Goal: Download file/media

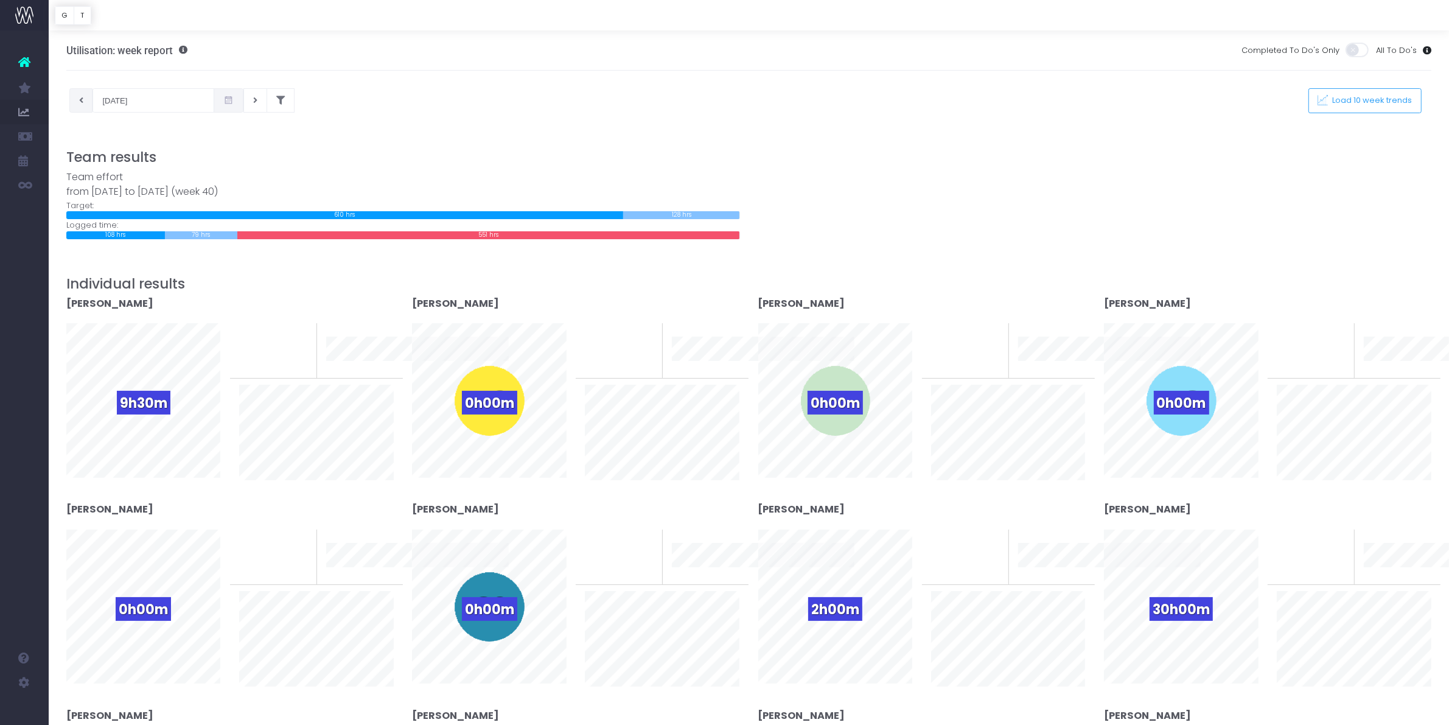
click at [83, 94] on button at bounding box center [81, 100] width 24 height 24
type input "25-09-2025"
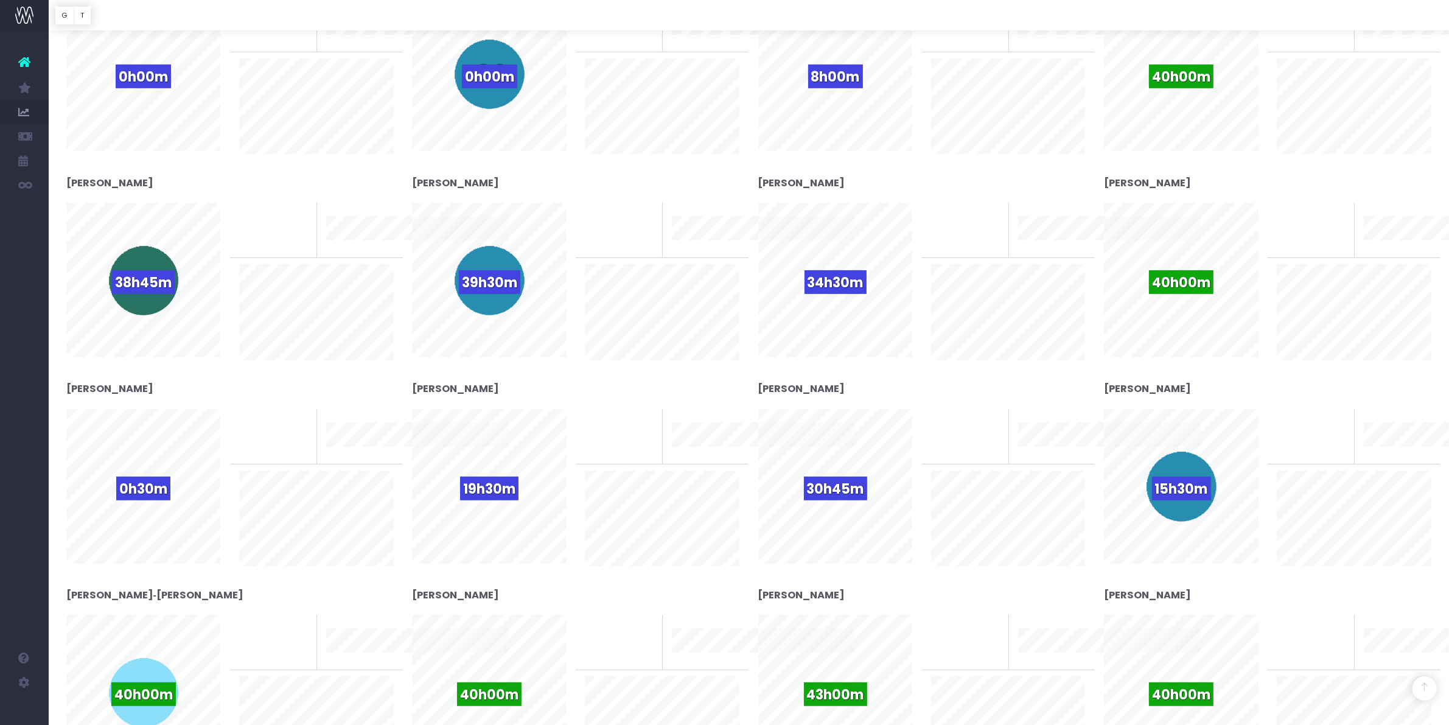
scroll to position [608, 0]
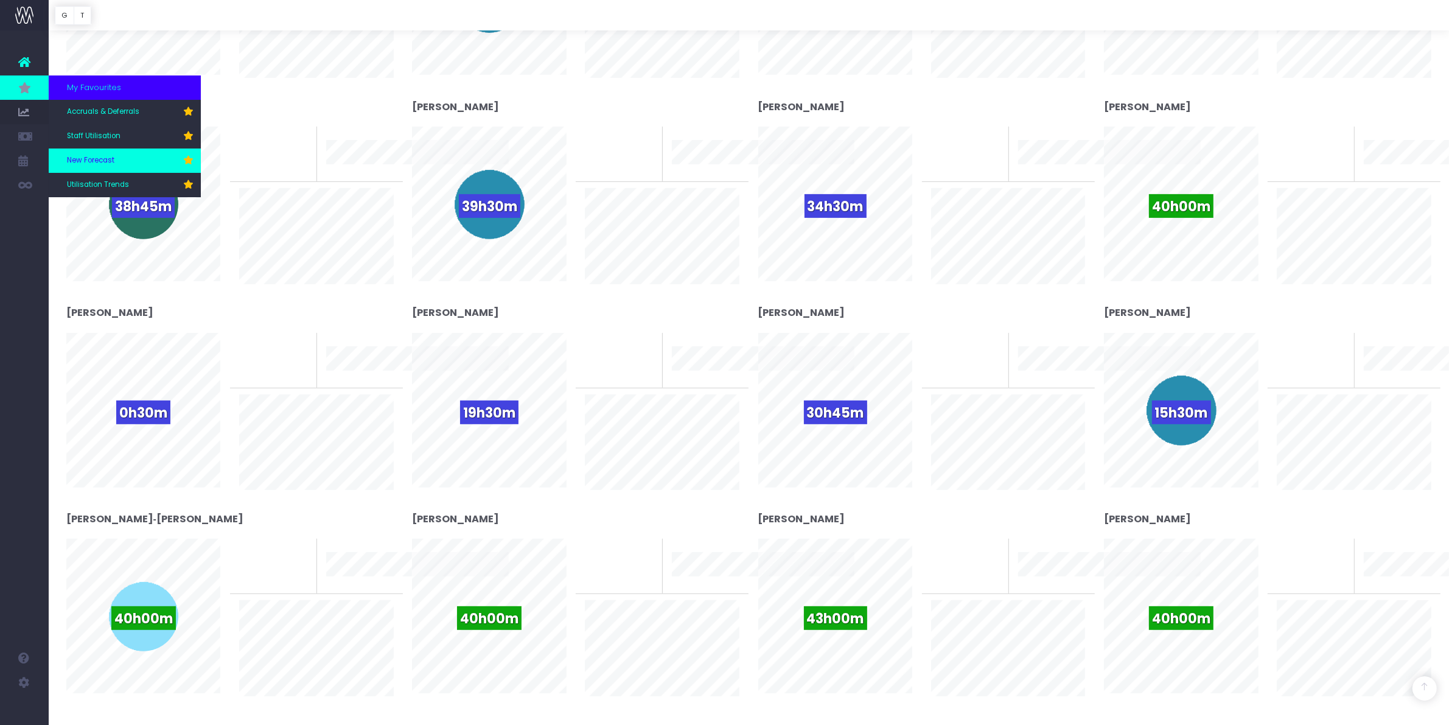
click at [104, 160] on span "New Forecast" at bounding box center [90, 160] width 47 height 11
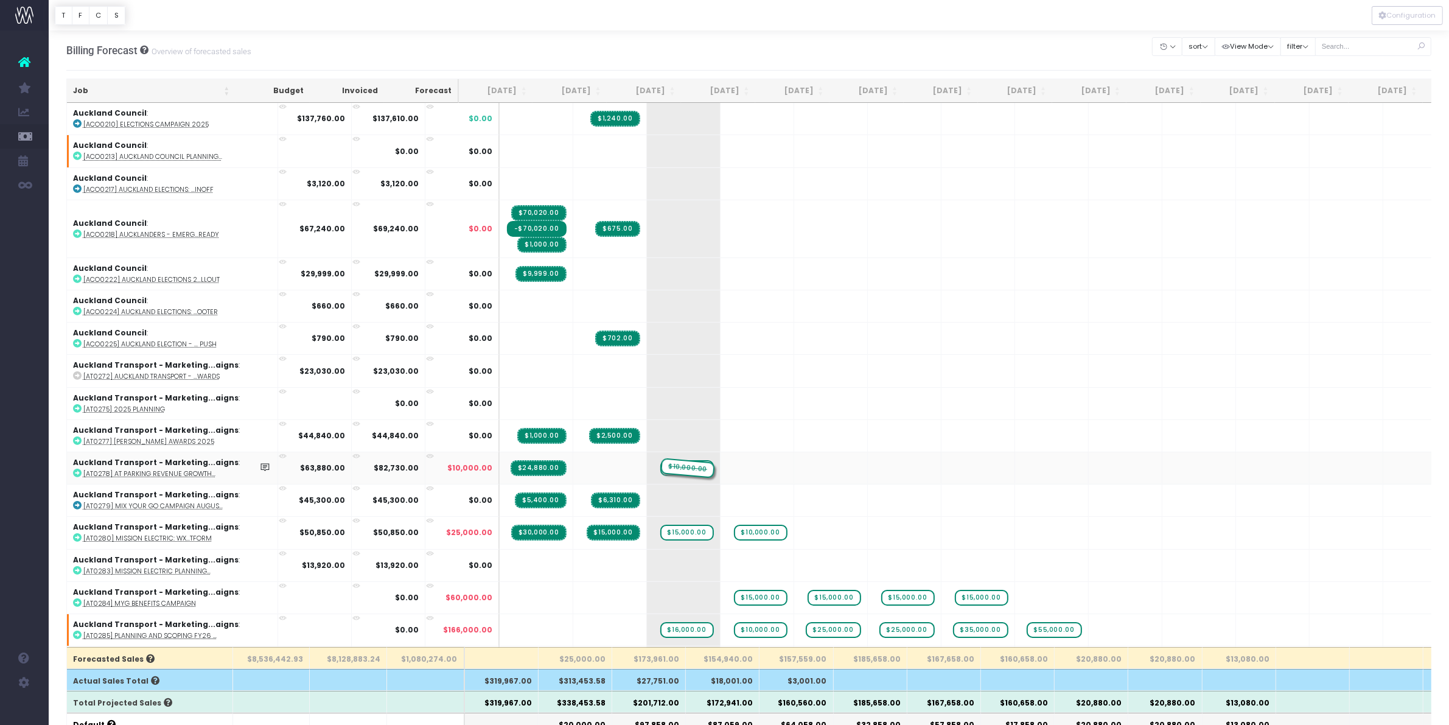
drag, startPoint x: 578, startPoint y: 464, endPoint x: 664, endPoint y: 459, distance: 85.9
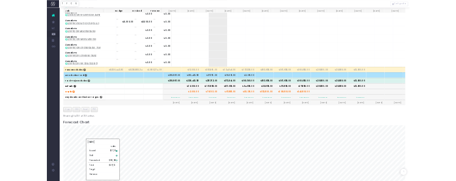
scroll to position [456, 0]
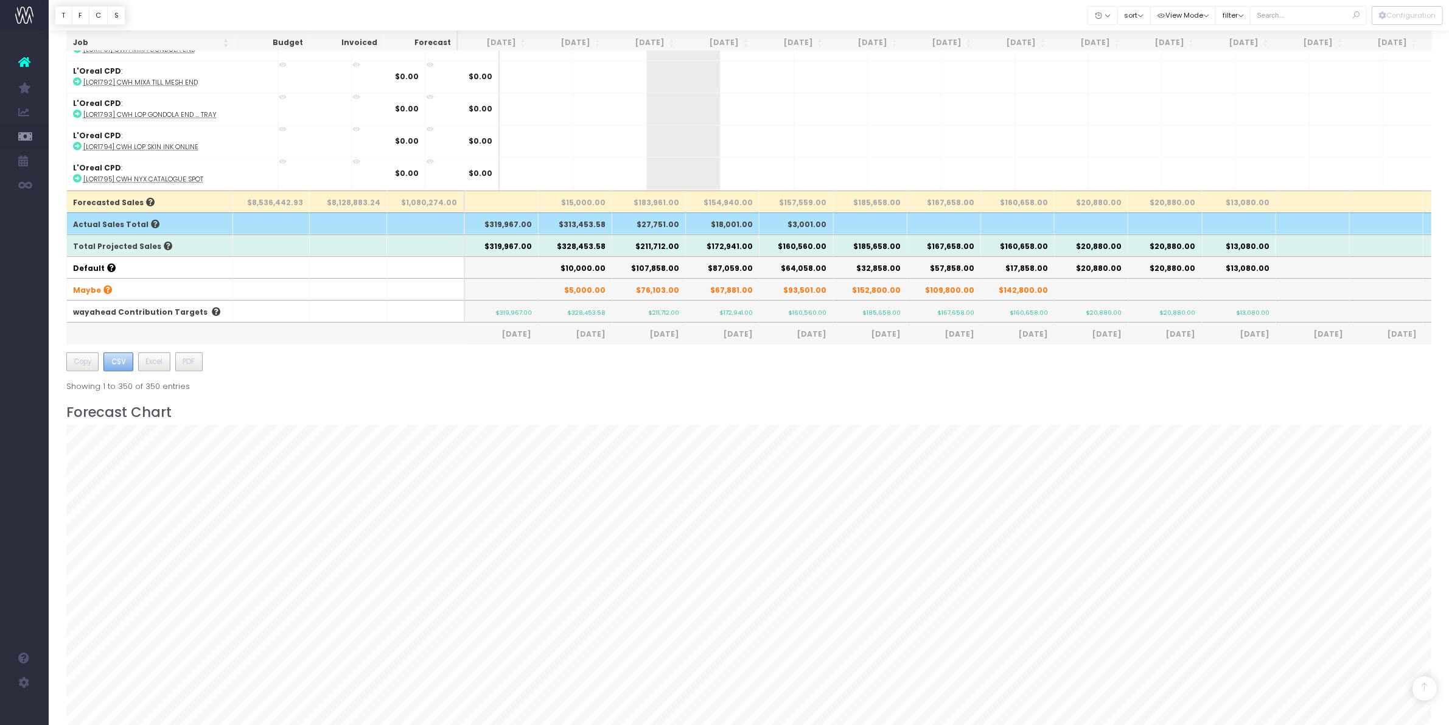
click at [127, 366] on button "CSV" at bounding box center [118, 361] width 30 height 19
